Goal: Task Accomplishment & Management: Use online tool/utility

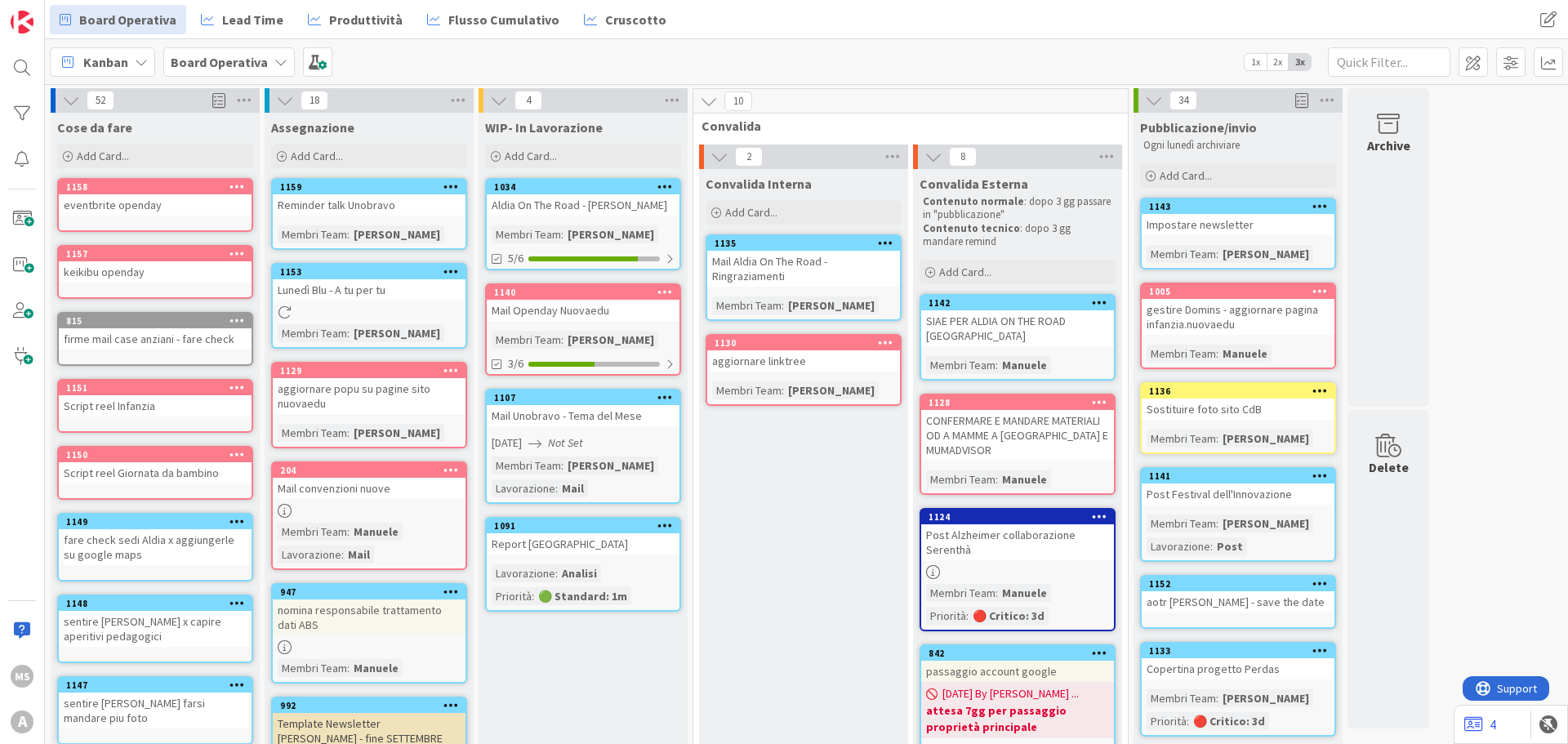
click at [605, 317] on div "Mail Openday Nuovaedu" at bounding box center [583, 311] width 193 height 21
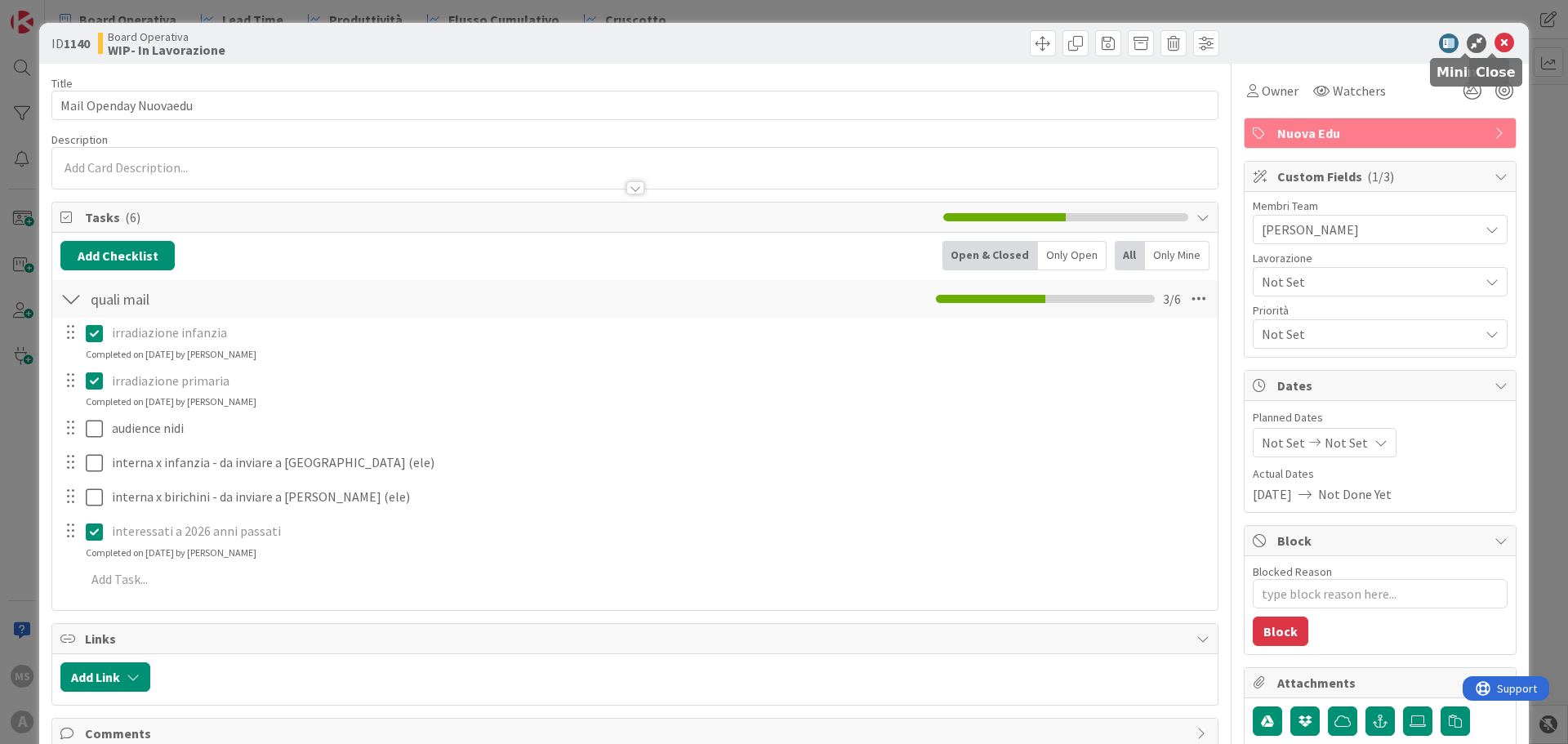
click at [1495, 46] on icon at bounding box center [1505, 43] width 19 height 19
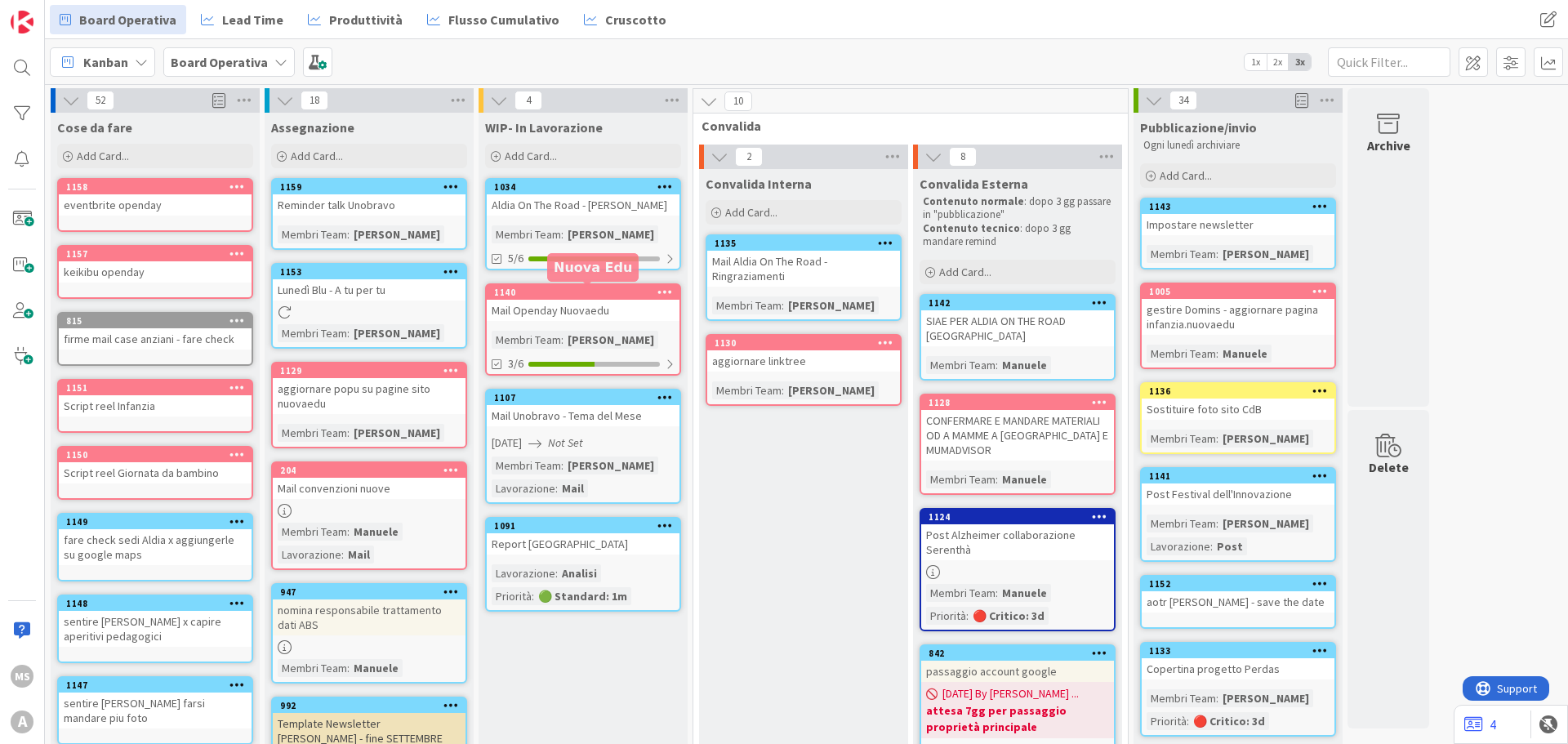
click at [584, 312] on div "Mail Openday Nuovaedu" at bounding box center [583, 311] width 193 height 21
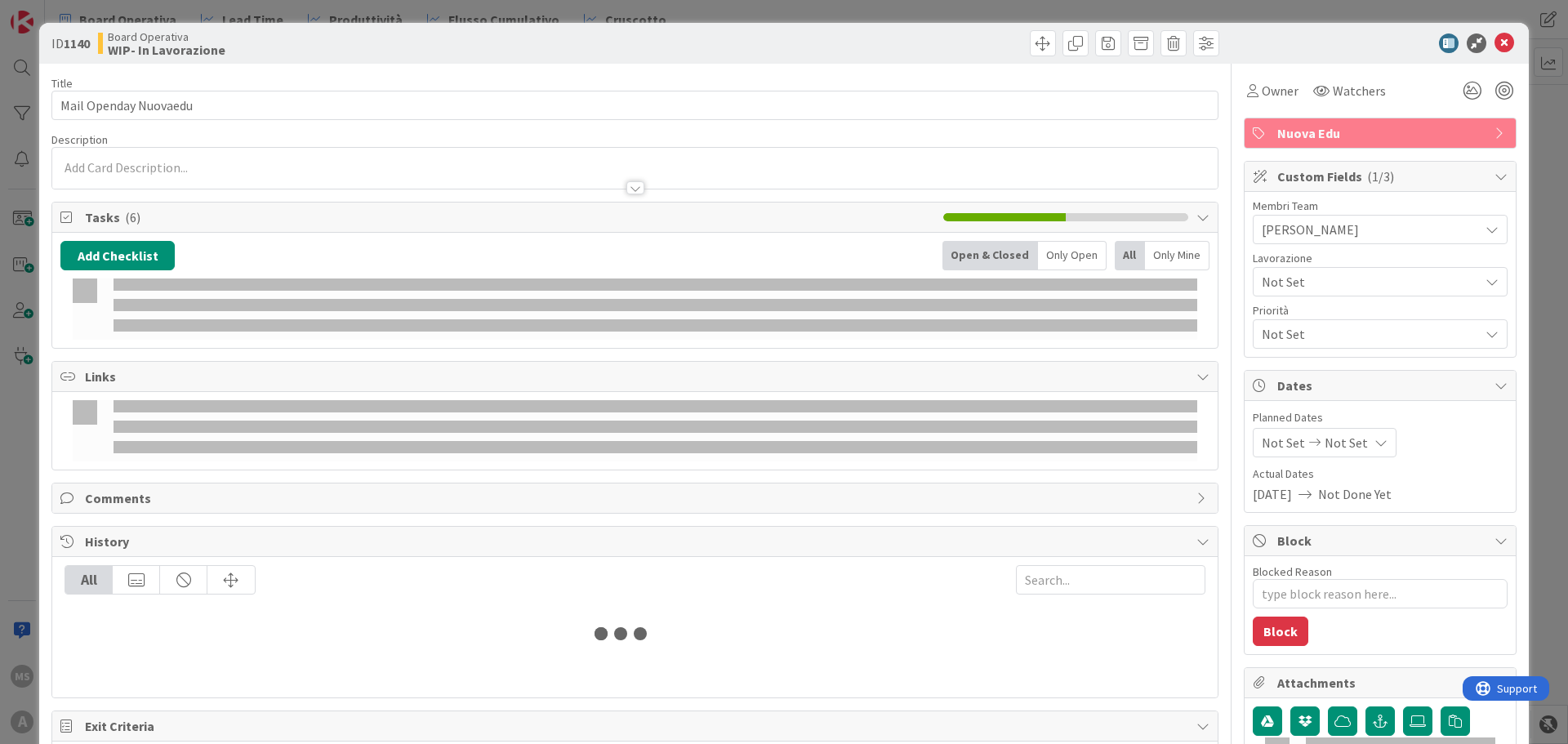
type textarea "x"
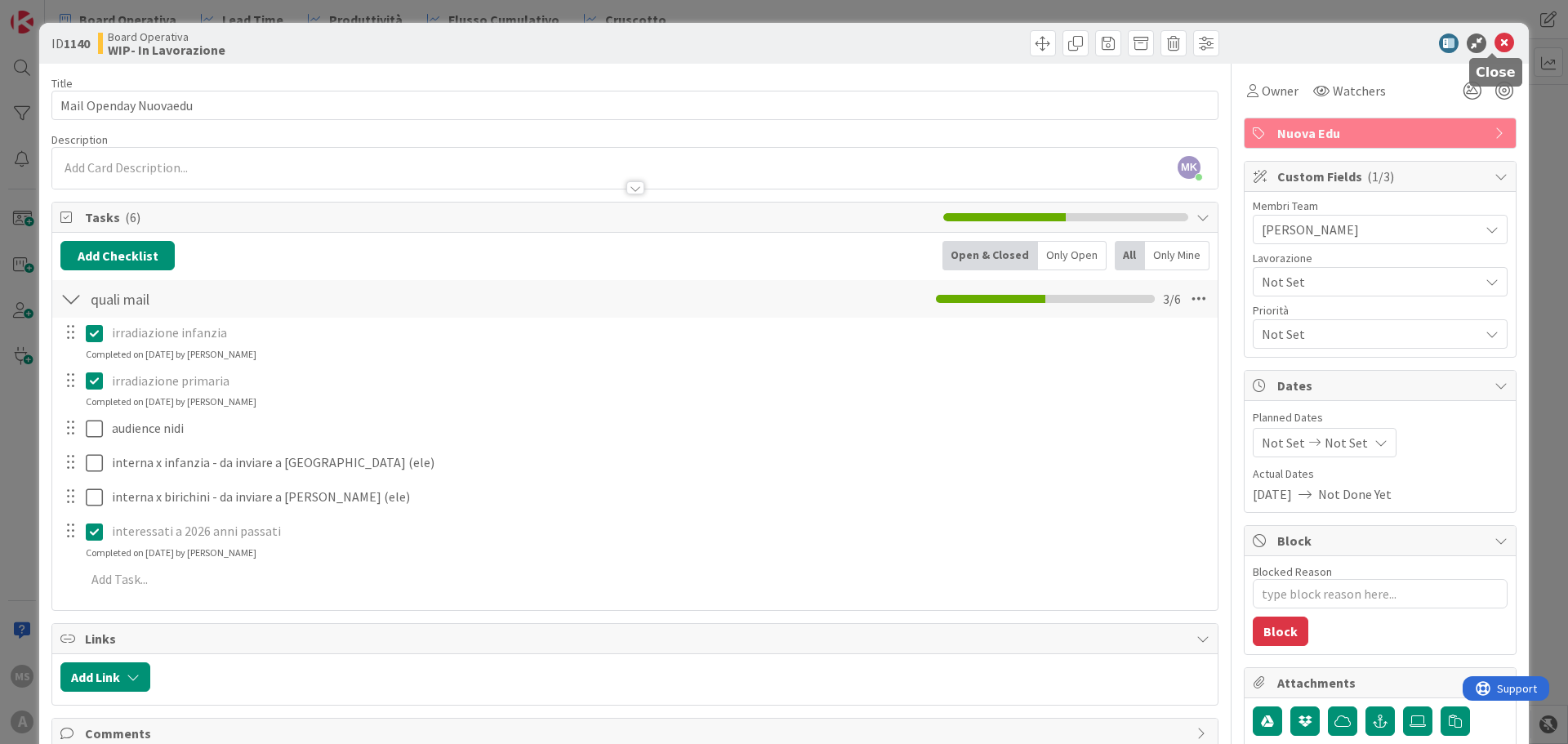
click at [1494, 52] on div at bounding box center [1492, 54] width 11 height 5
click at [1495, 41] on icon at bounding box center [1505, 43] width 19 height 19
